Goal: Check status: Check status

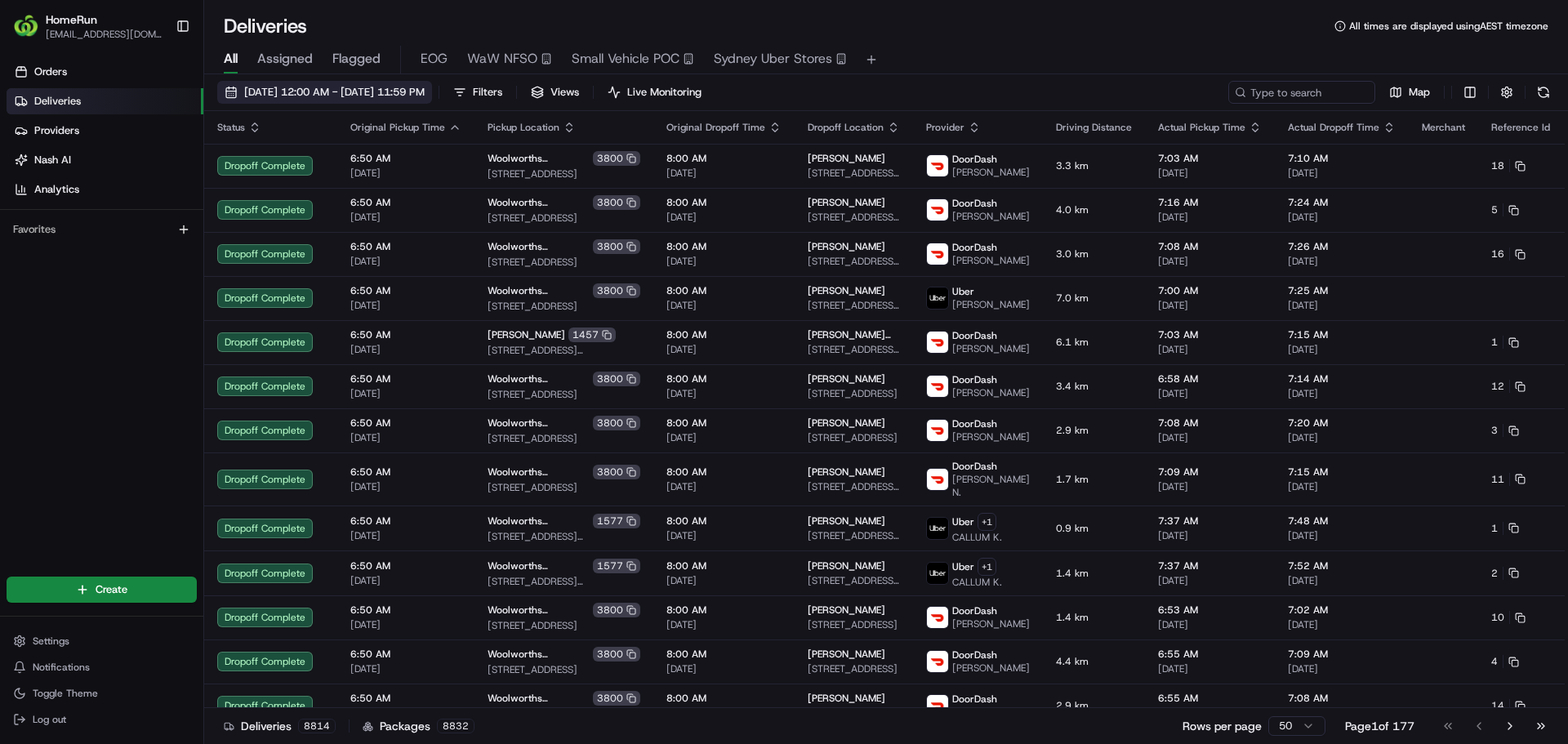
click at [425, 98] on span "[DATE] 12:00 AM - [DATE] 11:59 PM" at bounding box center [334, 93] width 180 height 15
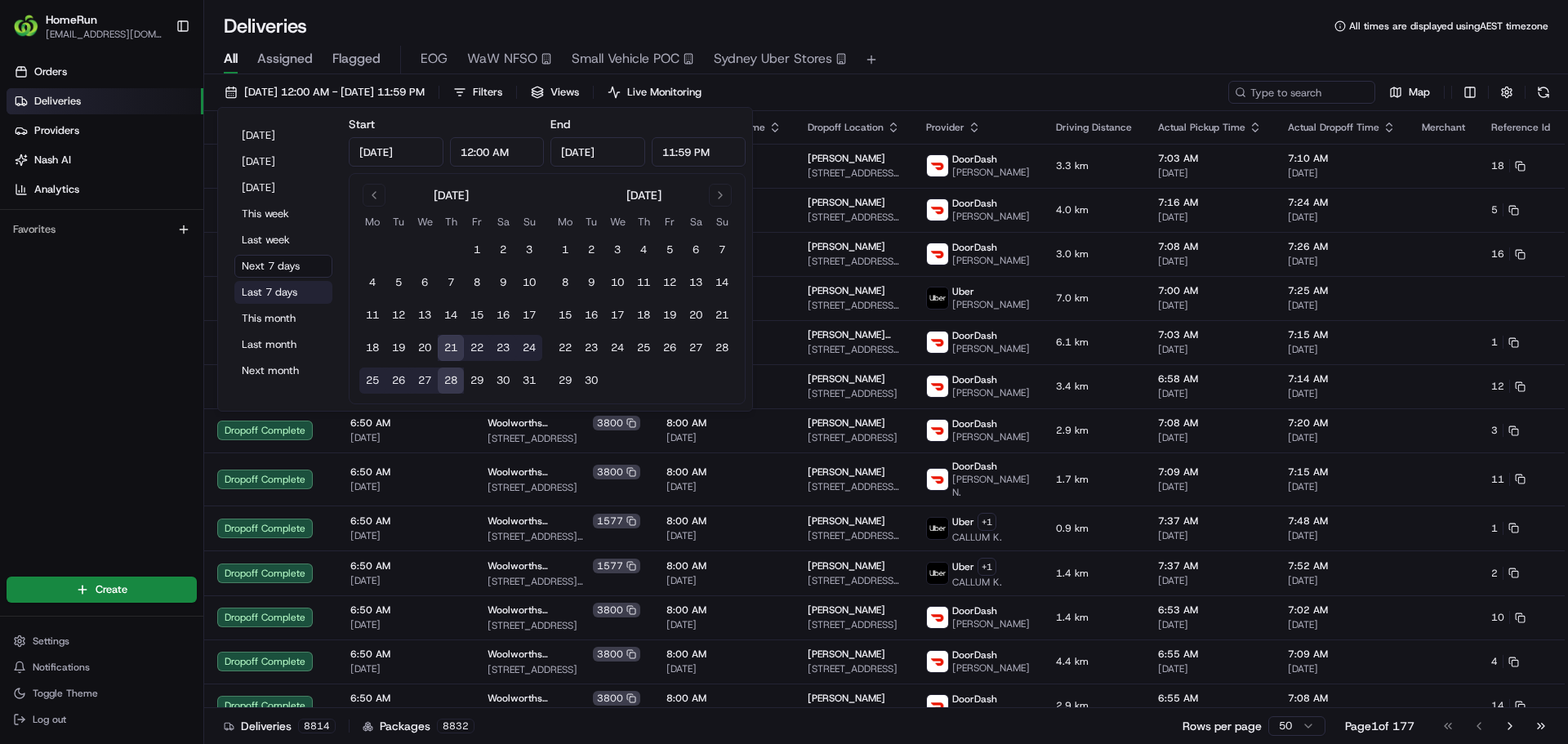
click at [287, 287] on button "Last 7 days" at bounding box center [283, 292] width 98 height 23
type input "[DATE]"
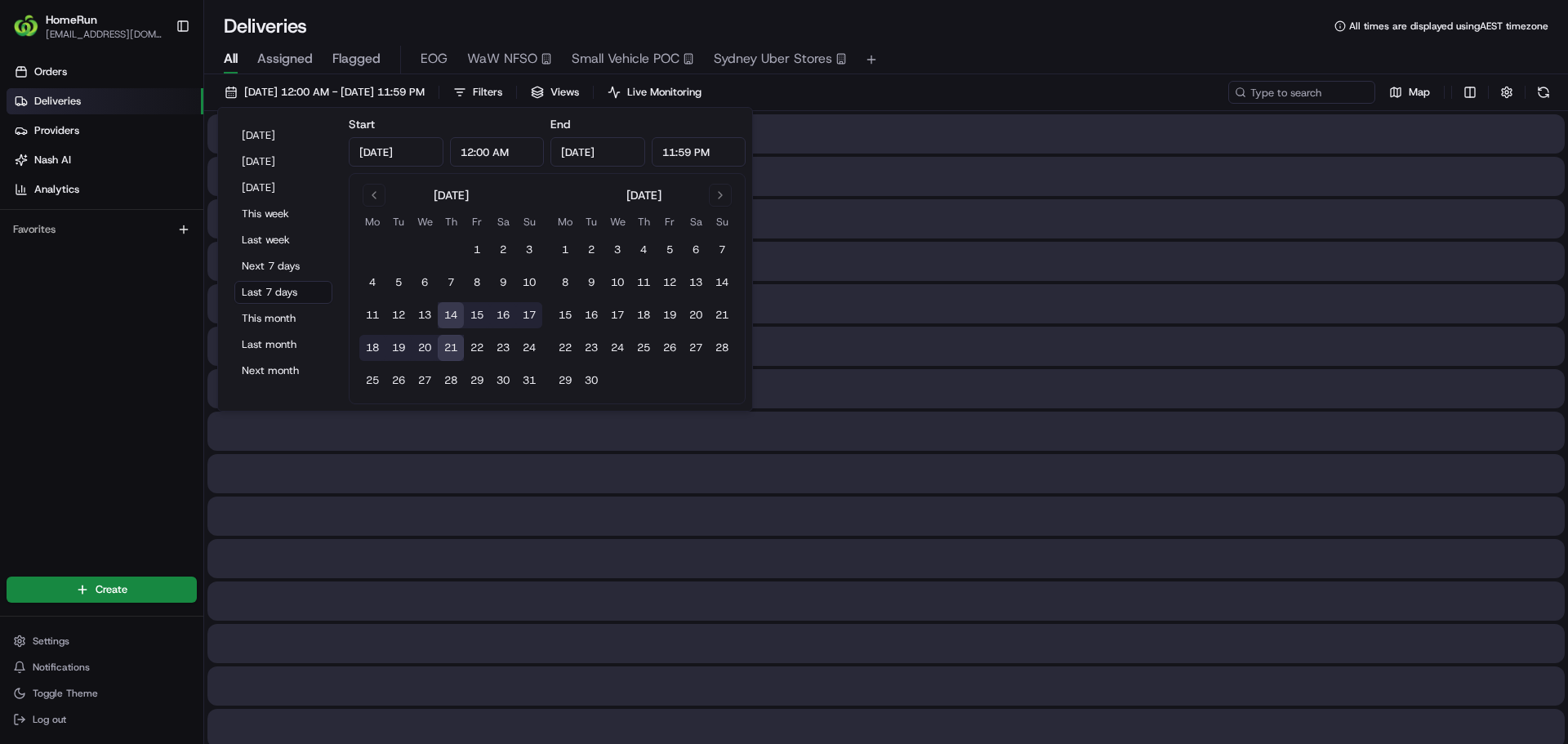
click at [1073, 41] on div "All Assigned Flagged EOG WaW NFSO Small Vehicle POC [GEOGRAPHIC_DATA] Uber Stor…" at bounding box center [886, 56] width 1363 height 35
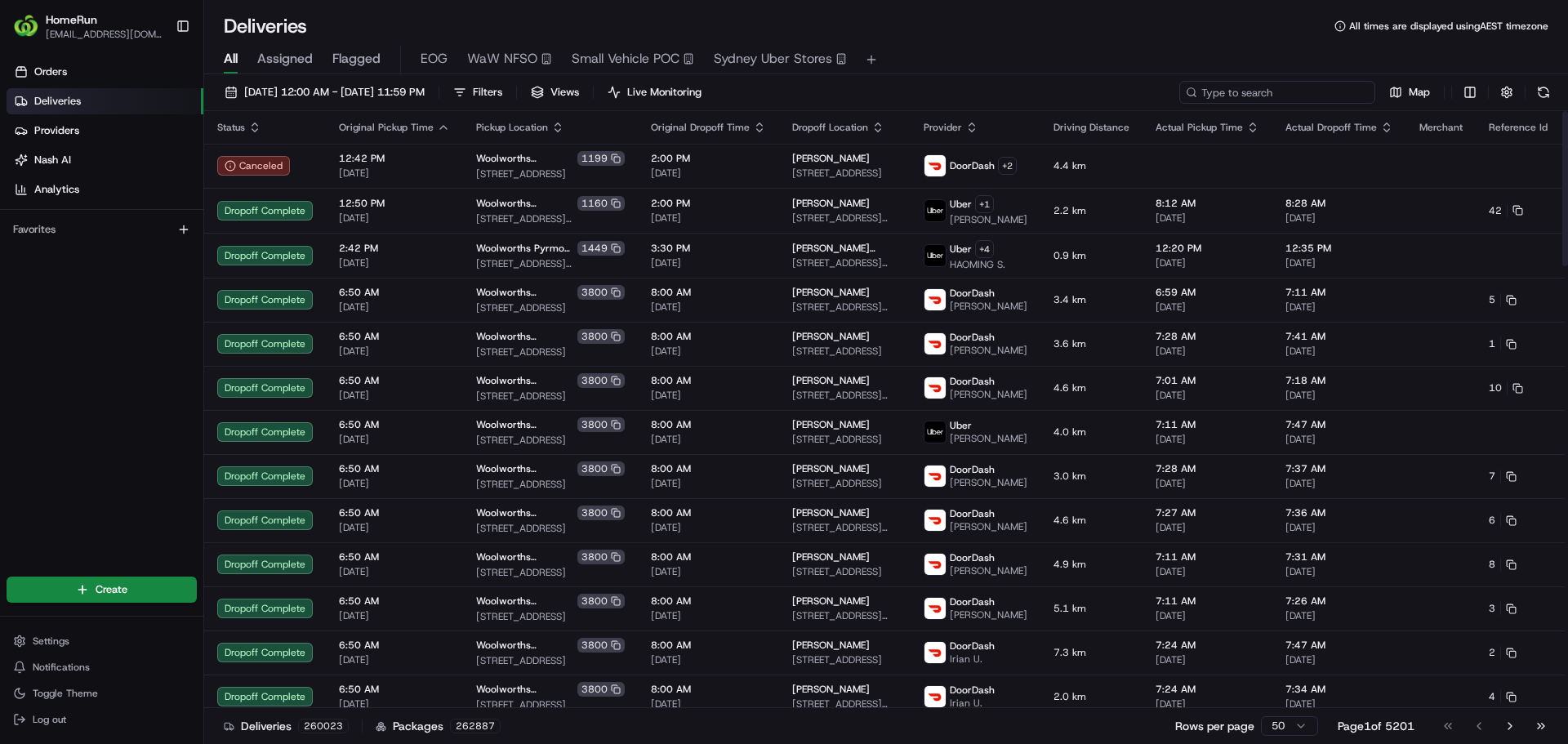
click at [1268, 86] on input at bounding box center [1277, 92] width 196 height 23
paste input "261710431"
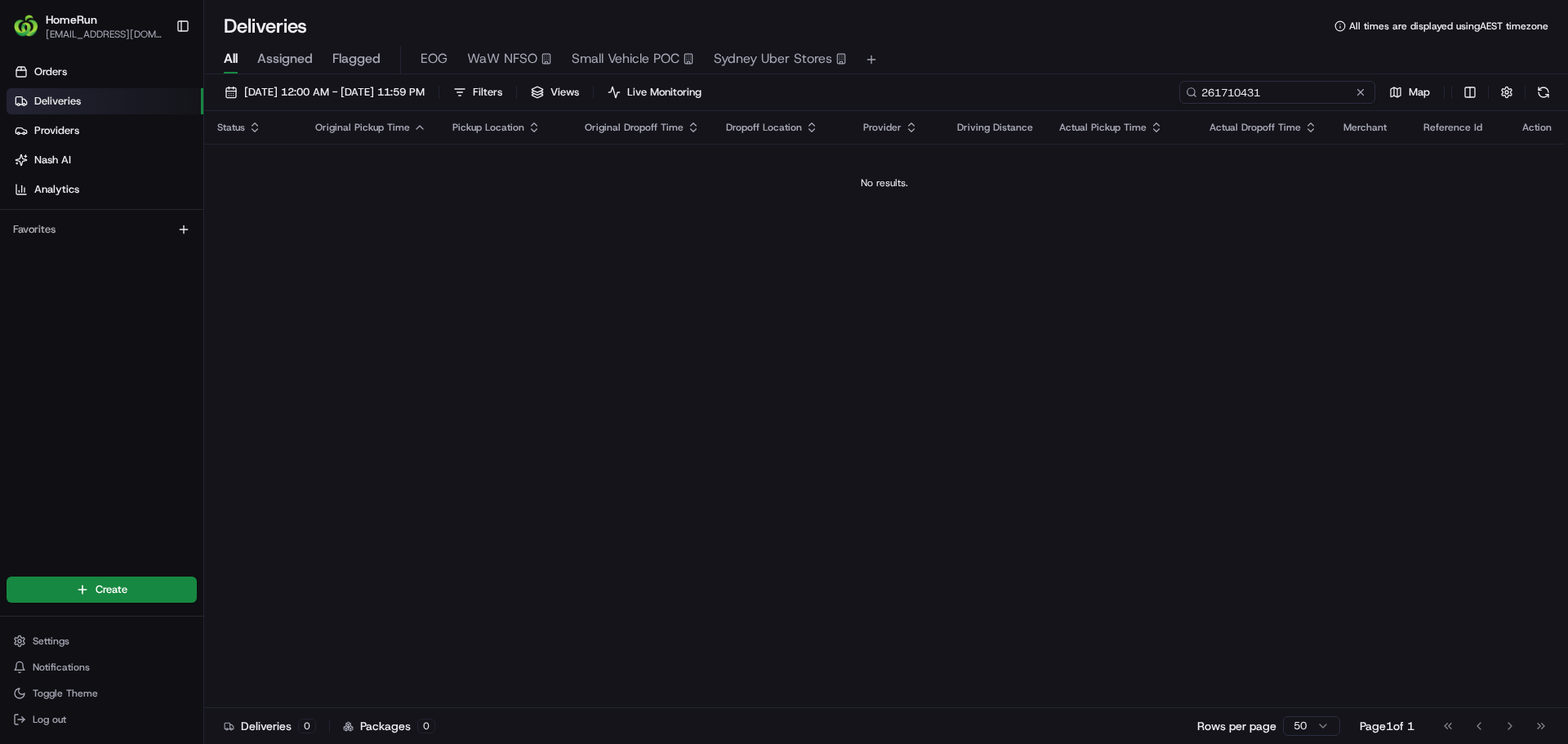
click at [1327, 93] on input "261710431" at bounding box center [1277, 92] width 196 height 23
paste input "5025932"
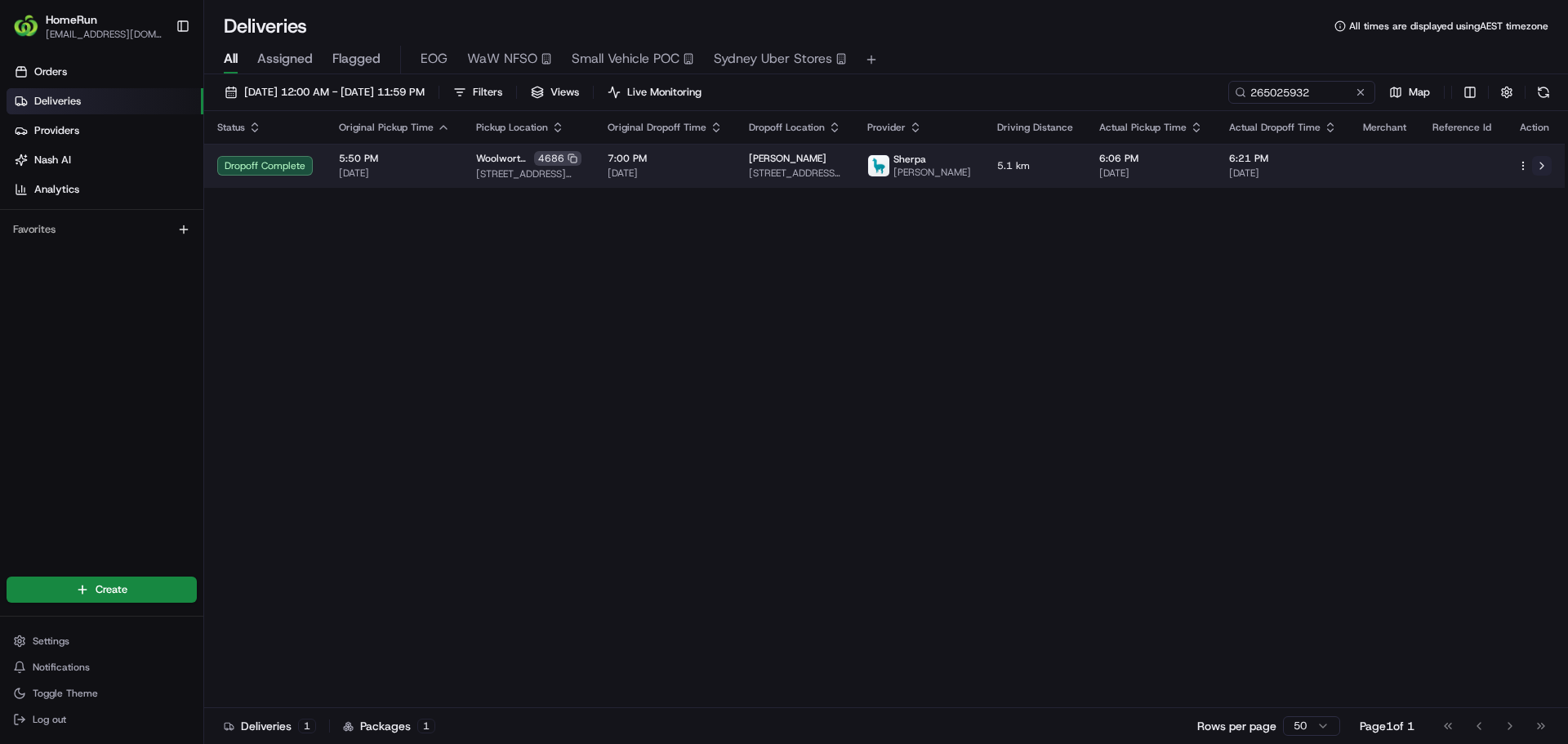
click at [1544, 171] on button at bounding box center [1542, 165] width 20 height 20
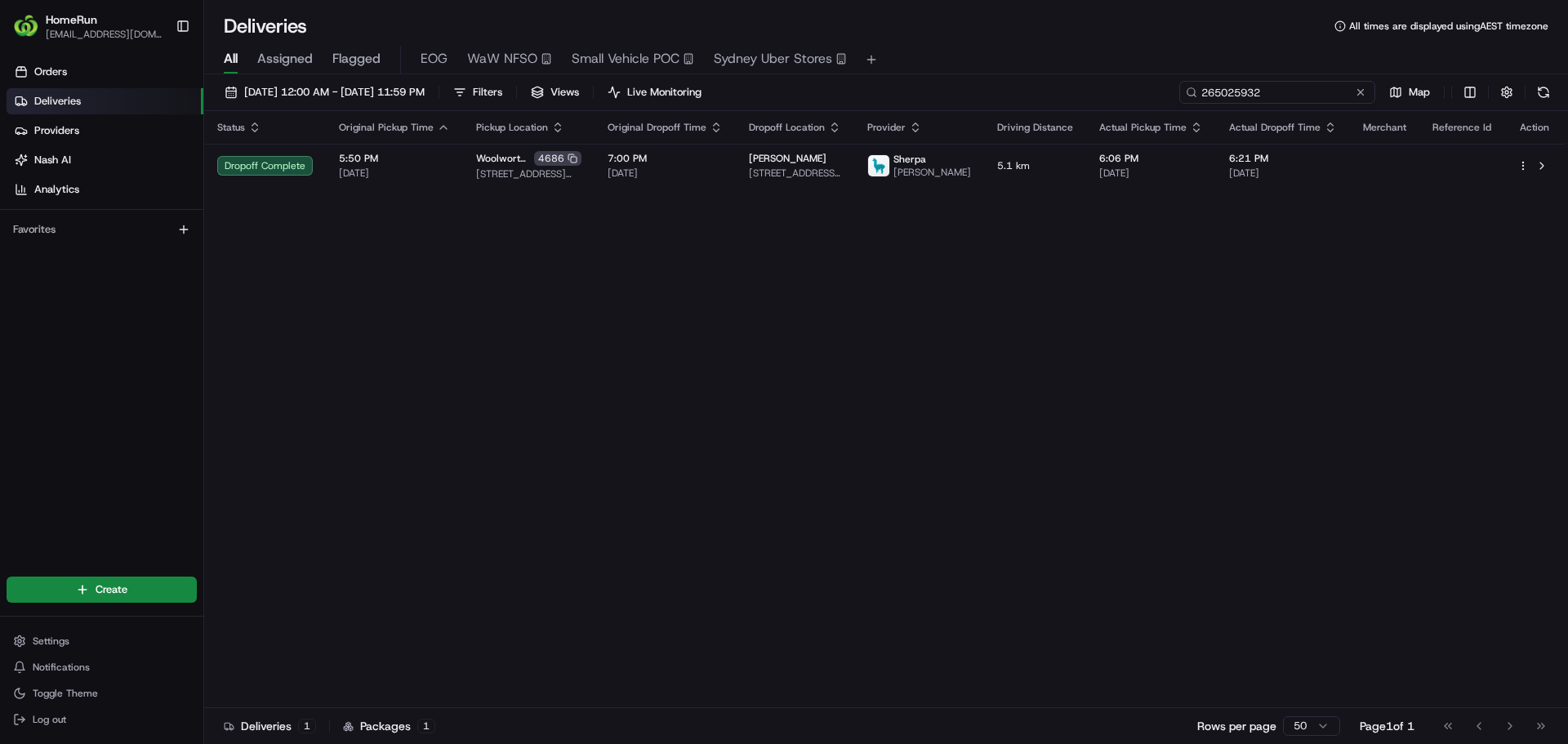
click at [1307, 94] on input "265025932" at bounding box center [1277, 92] width 196 height 23
drag, startPoint x: 1307, startPoint y: 94, endPoint x: 1315, endPoint y: 84, distance: 12.8
click at [1314, 85] on input "265025932" at bounding box center [1277, 92] width 196 height 23
paste input "4808163"
type input "264808163"
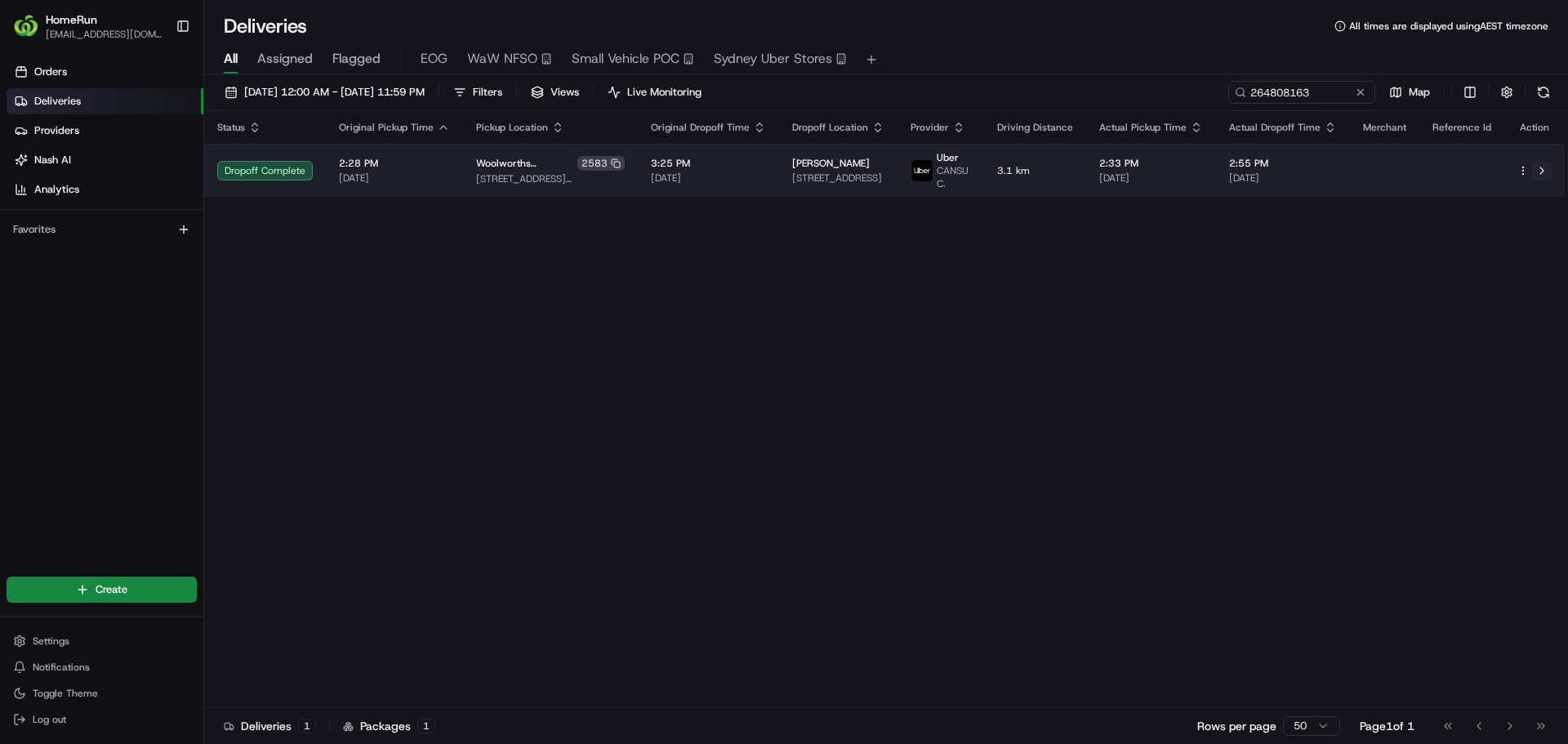
click at [1540, 170] on button at bounding box center [1542, 170] width 20 height 20
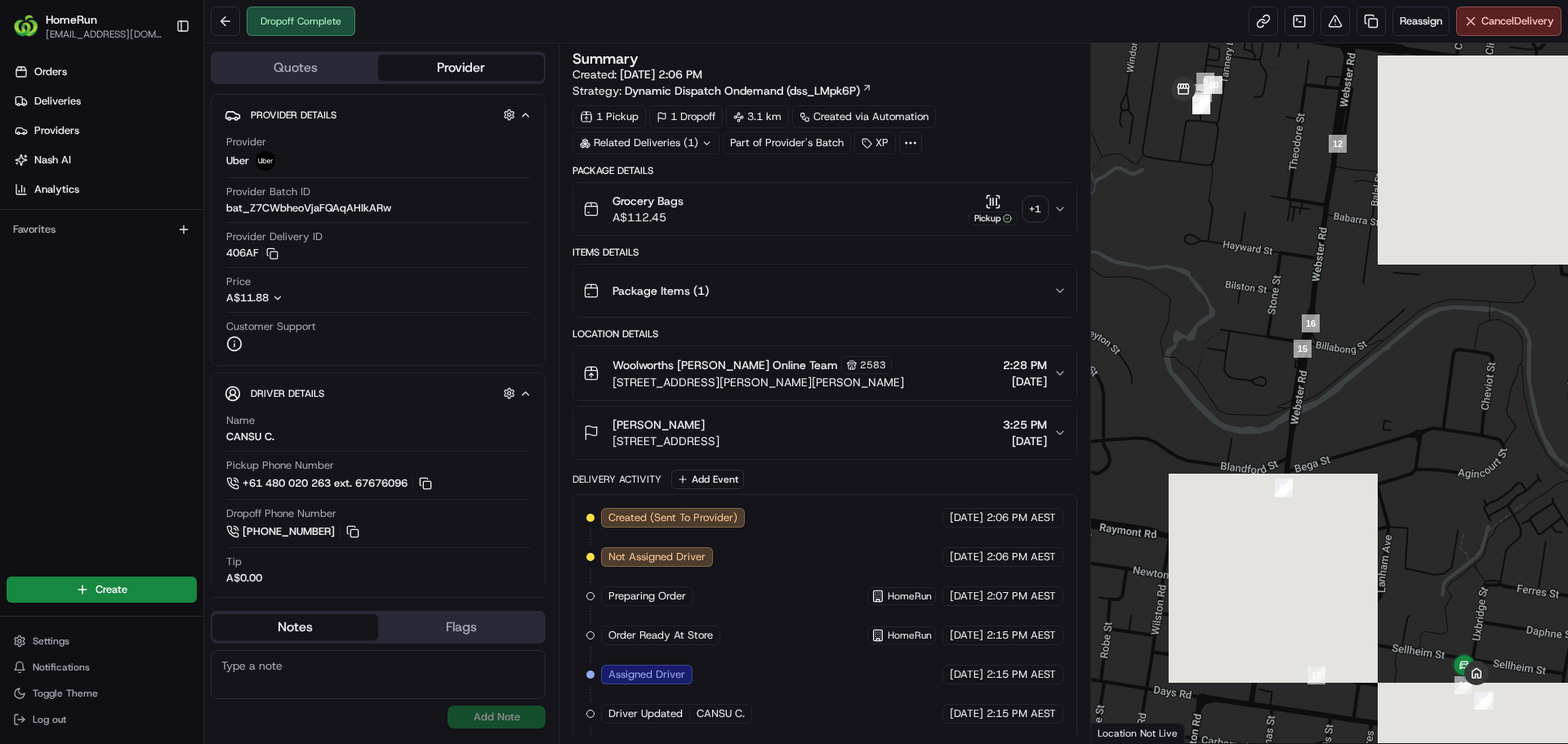
click at [1042, 213] on div "+ 1" at bounding box center [1035, 209] width 23 height 23
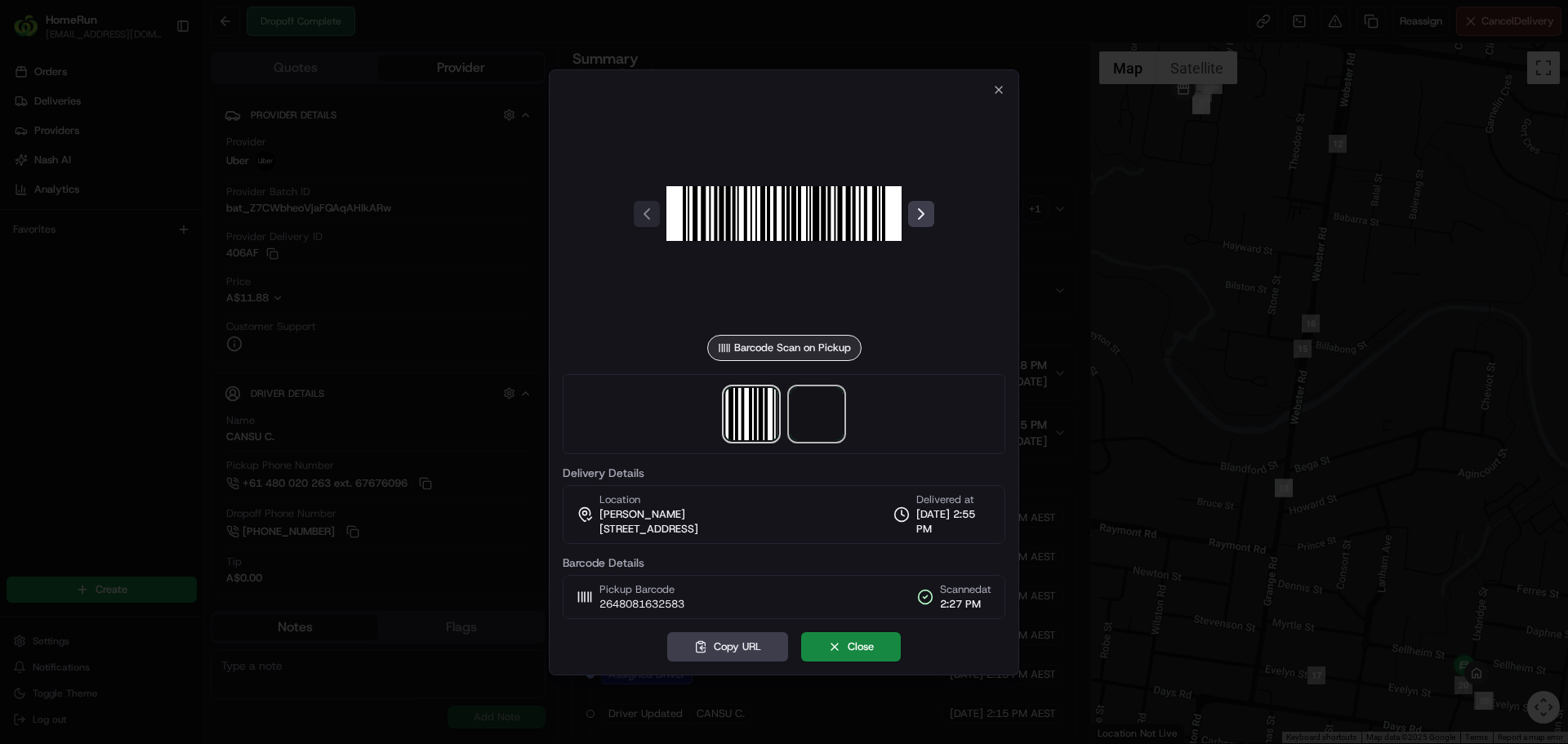
click at [806, 437] on span at bounding box center [816, 414] width 53 height 53
